Goal: Obtain resource: Obtain resource

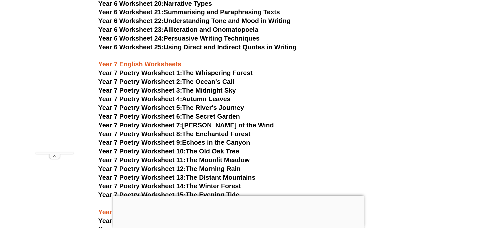
scroll to position [3140, 0]
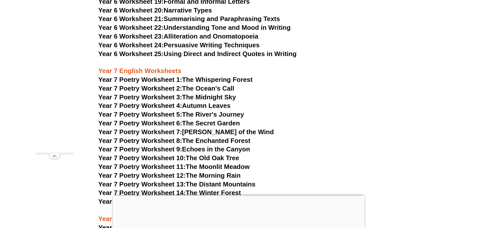
click at [218, 76] on link "Year 7 Poetry Worksheet 1: The Whispering Forest" at bounding box center [175, 80] width 154 height 8
click at [208, 85] on link "Year 7 Poetry Worksheet 2: The Ocean's Call" at bounding box center [166, 89] width 136 height 8
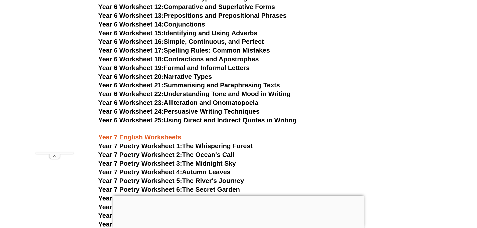
scroll to position [3065, 0]
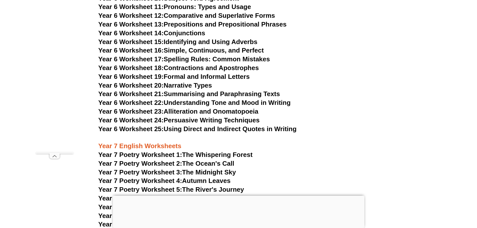
click at [232, 116] on link "Year 6 Worksheet 24: Persuasive Writing Techniques" at bounding box center [178, 120] width 161 height 8
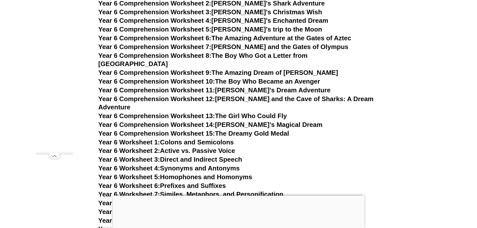
scroll to position [2764, 0]
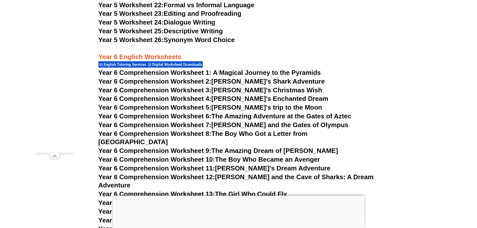
click at [239, 71] on span "Year 6 Comprehension Worksheet 1: A Magical Journey to the Pyramids" at bounding box center [209, 73] width 223 height 8
click at [231, 119] on link "Year 6 Comprehension Worksheet 6: The Amazing Adventure at the Gates of Aztec" at bounding box center [224, 116] width 253 height 8
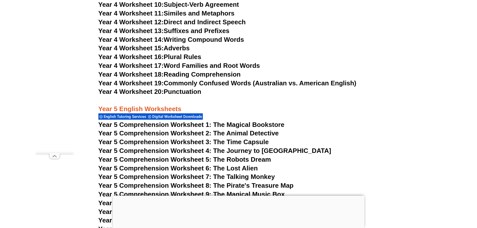
scroll to position [2364, 0]
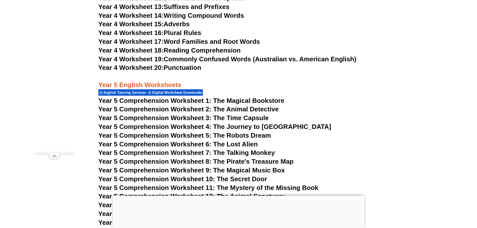
click at [251, 102] on span "Year 5 Comprehension Worksheet 1: The Magical Bookstore" at bounding box center [191, 101] width 186 height 8
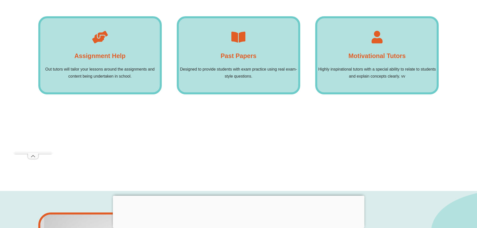
scroll to position [3916, 0]
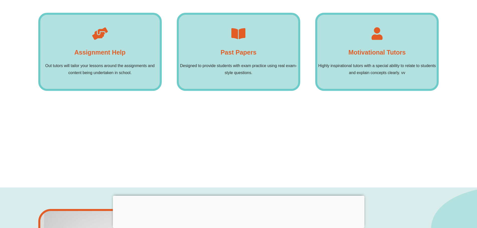
click at [245, 62] on p "Designed to provide students with exam practice using real exam-style questions." at bounding box center [238, 69] width 119 height 14
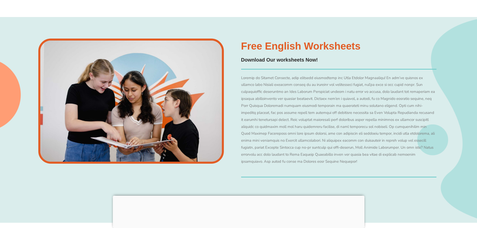
scroll to position [4141, 0]
